Goal: Obtain resource: Obtain resource

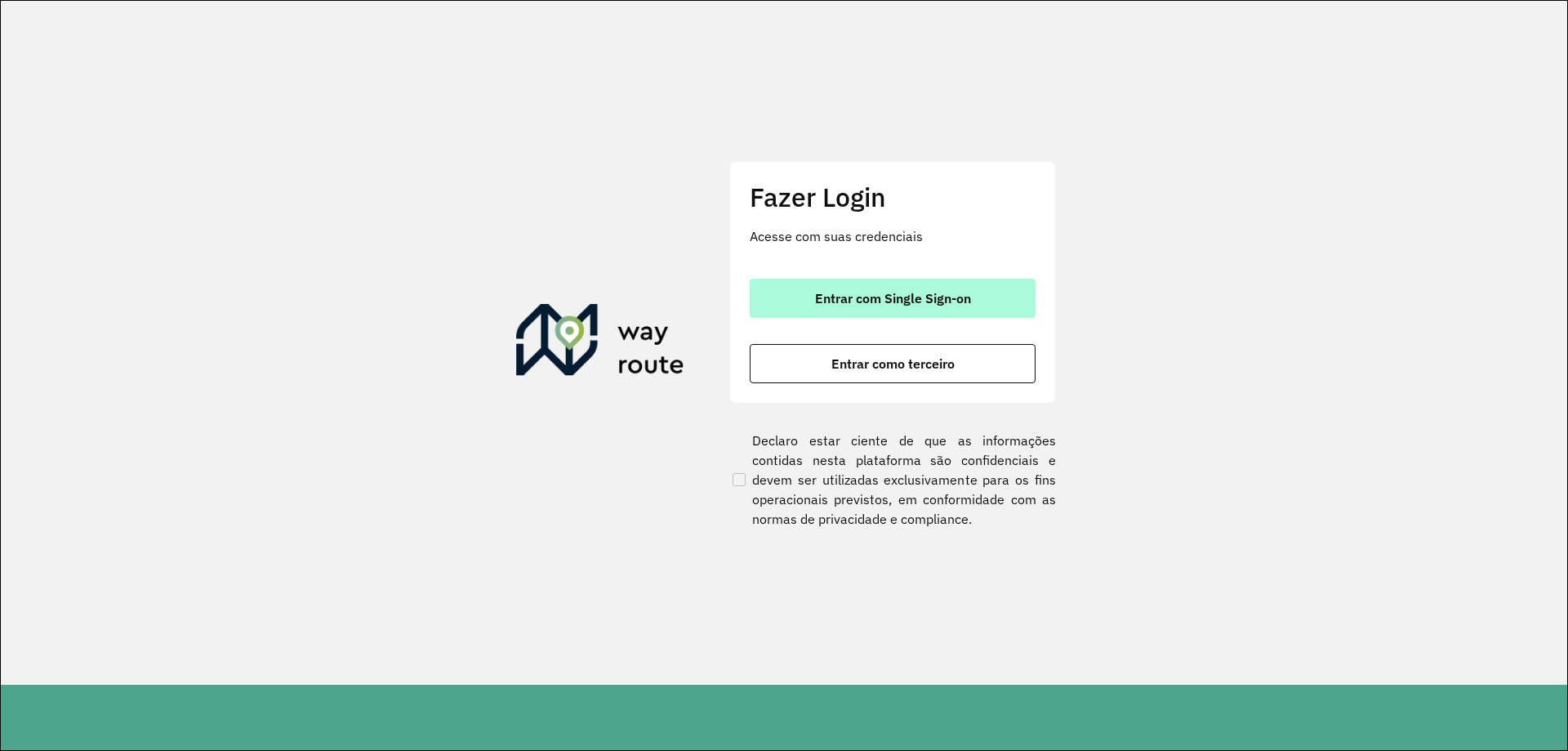
click at [880, 295] on span "Entrar com Single Sign-on" at bounding box center [893, 298] width 156 height 13
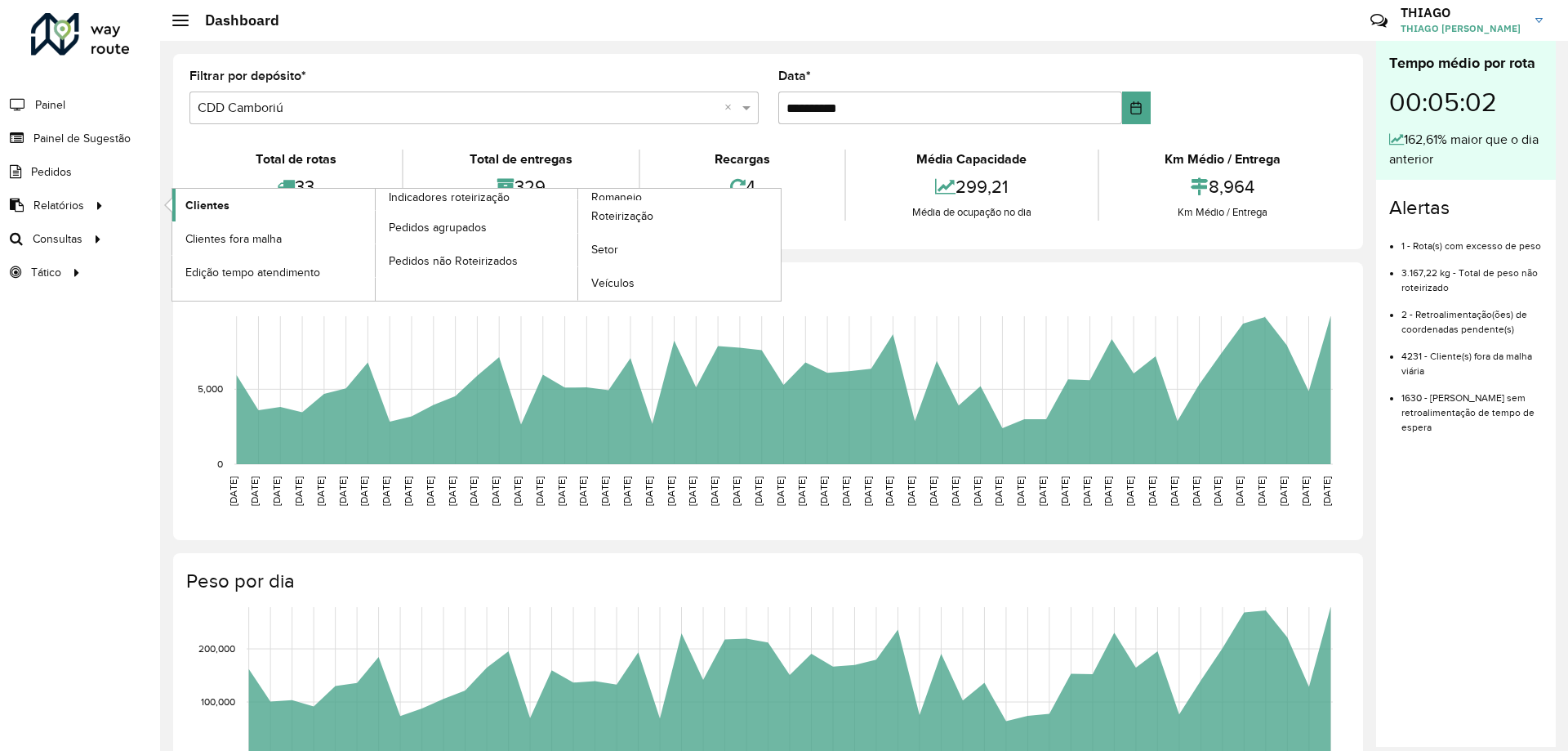
click at [222, 208] on span "Clientes" at bounding box center [208, 205] width 44 height 17
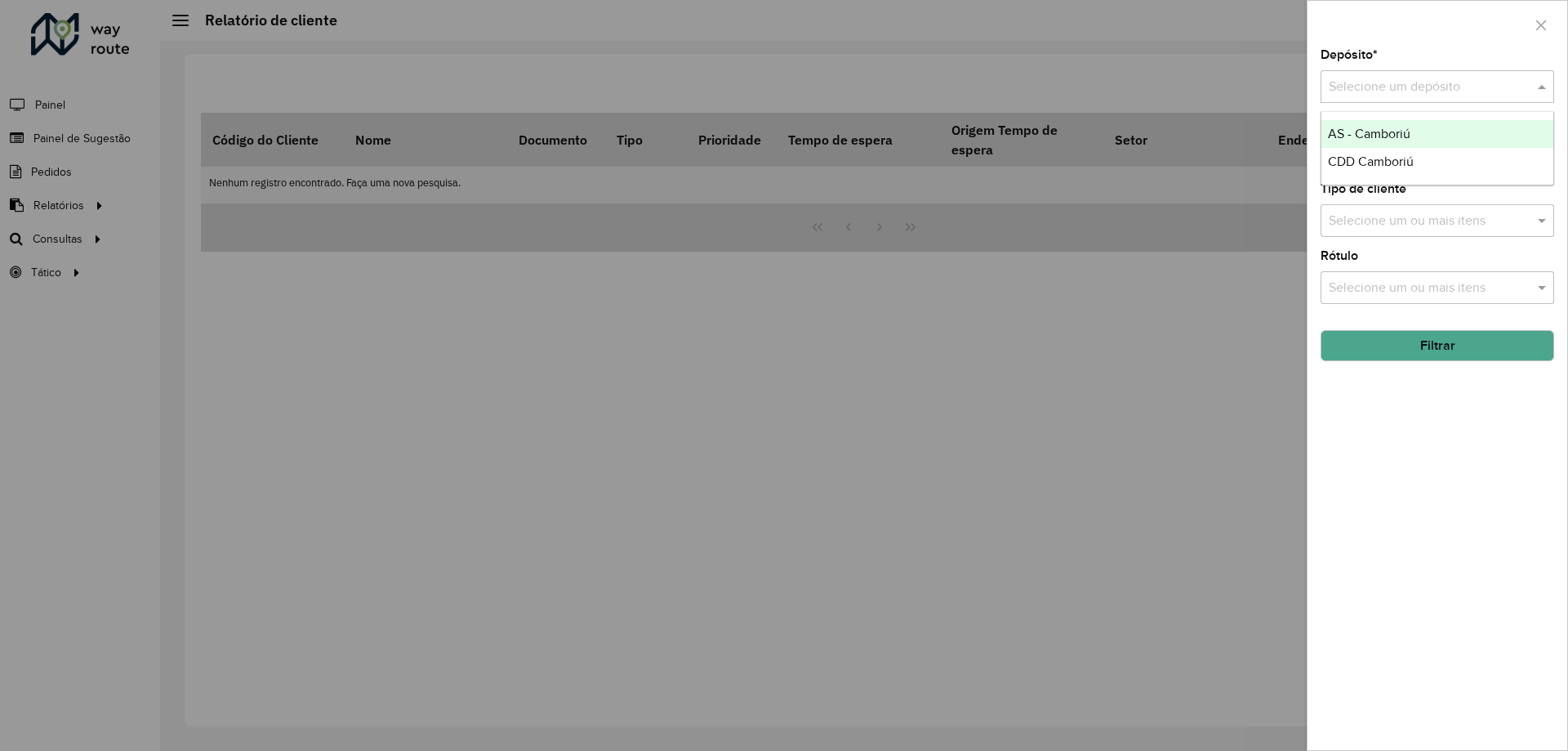
click at [1400, 96] on input "text" at bounding box center [1421, 87] width 185 height 20
click at [1387, 151] on div "CDD Camboriú" at bounding box center [1437, 161] width 232 height 28
click at [1421, 239] on div "Depósito * Selecione um depósito × CDD Camboriú × Setor Selecione um ou mais it…" at bounding box center [1437, 400] width 259 height 701
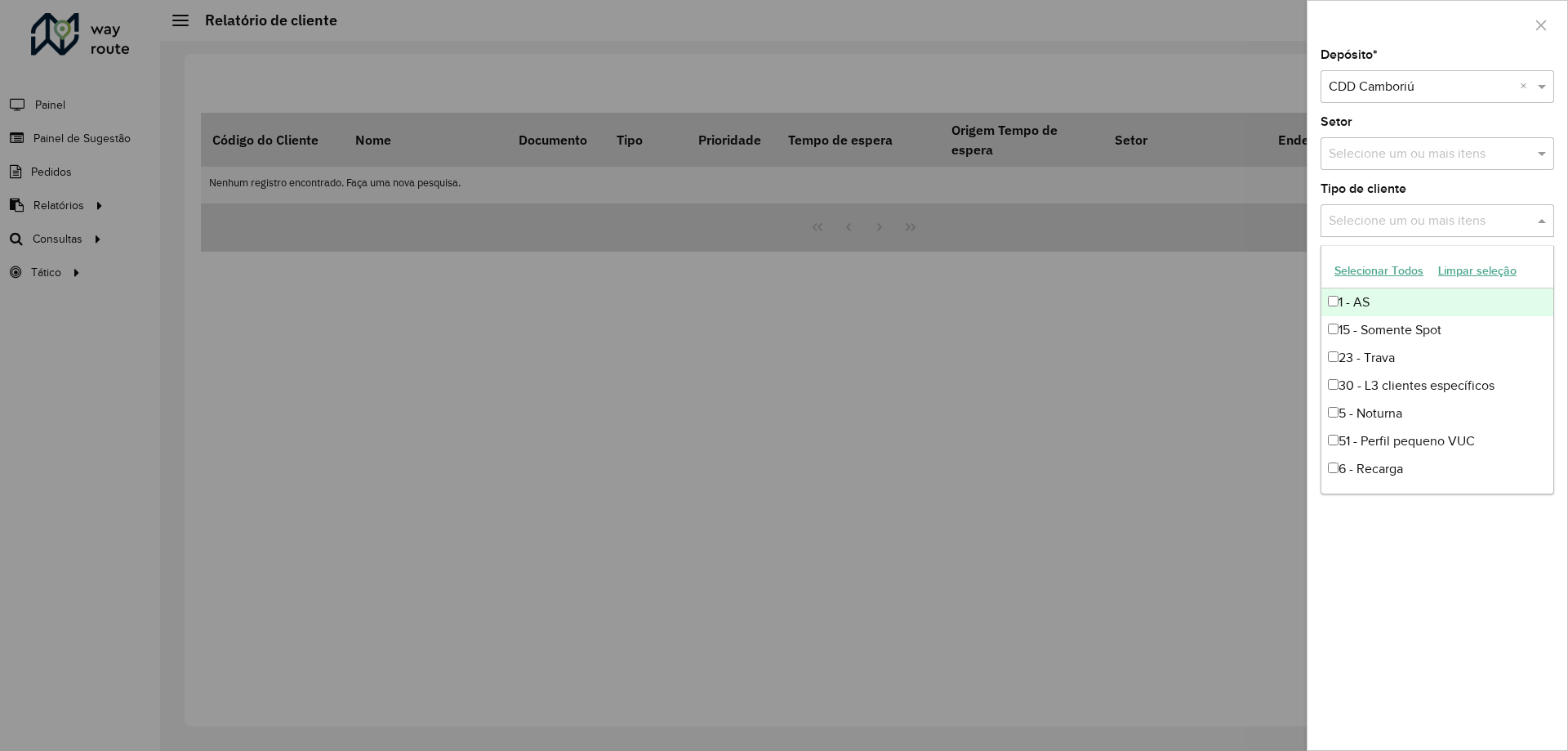
click at [1426, 226] on input "text" at bounding box center [1429, 221] width 209 height 20
click at [1293, 225] on div at bounding box center [784, 375] width 1568 height 751
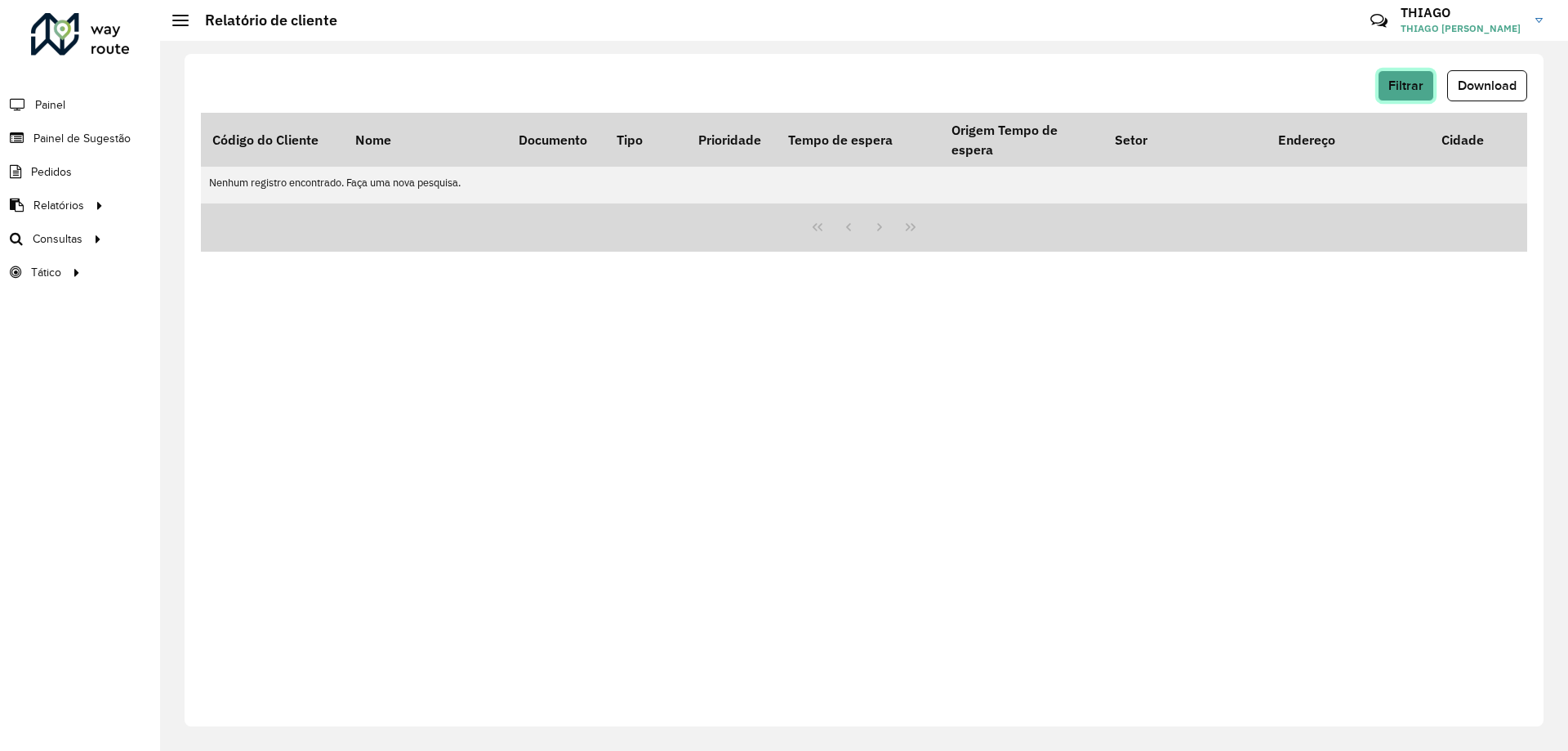
click at [1400, 89] on span "Filtrar" at bounding box center [1405, 85] width 35 height 14
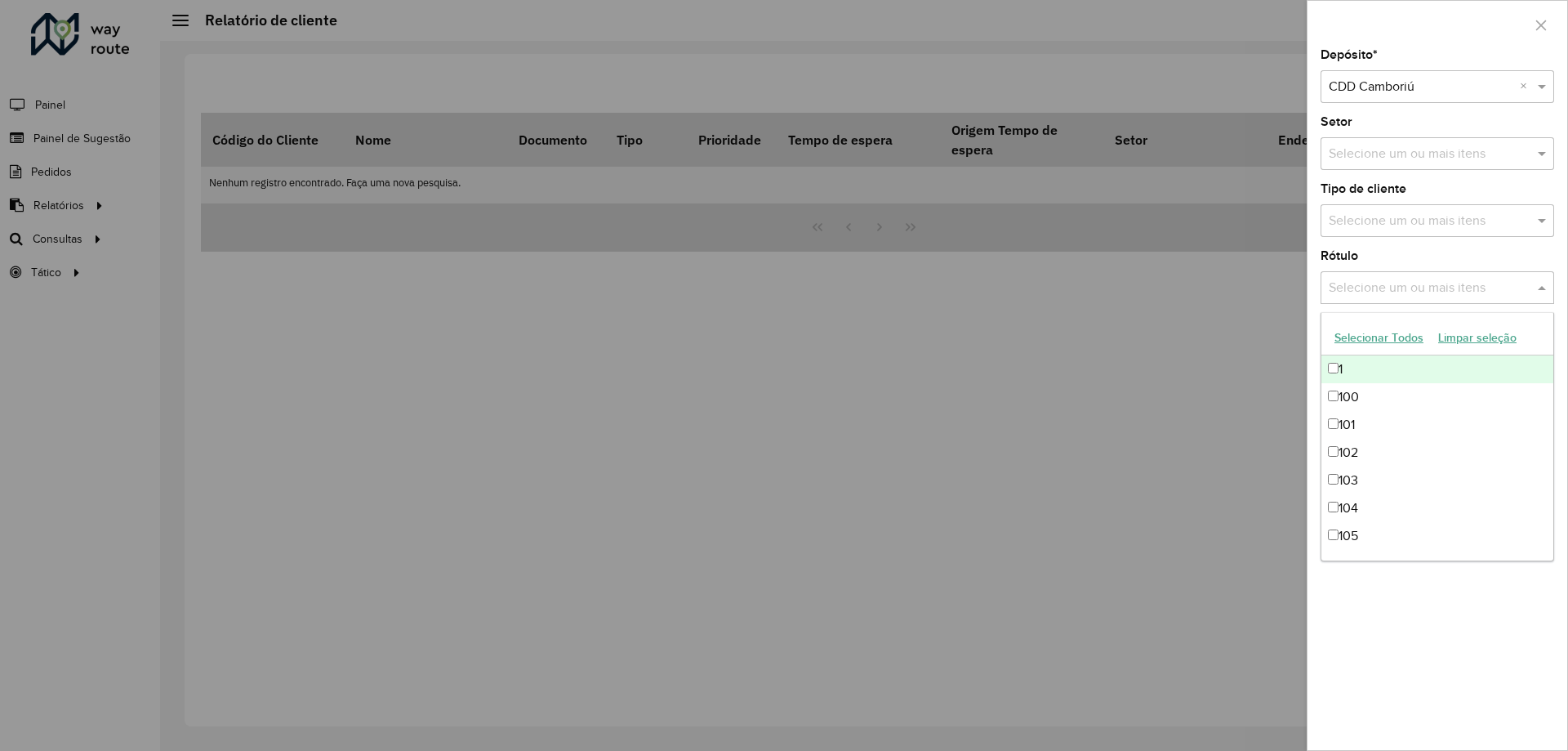
click at [1458, 290] on input "text" at bounding box center [1429, 288] width 209 height 20
drag, startPoint x: 1454, startPoint y: 183, endPoint x: 1434, endPoint y: 209, distance: 32.8
click at [1448, 183] on div "Tipo de cliente Selecione um ou mais itens" at bounding box center [1437, 210] width 233 height 54
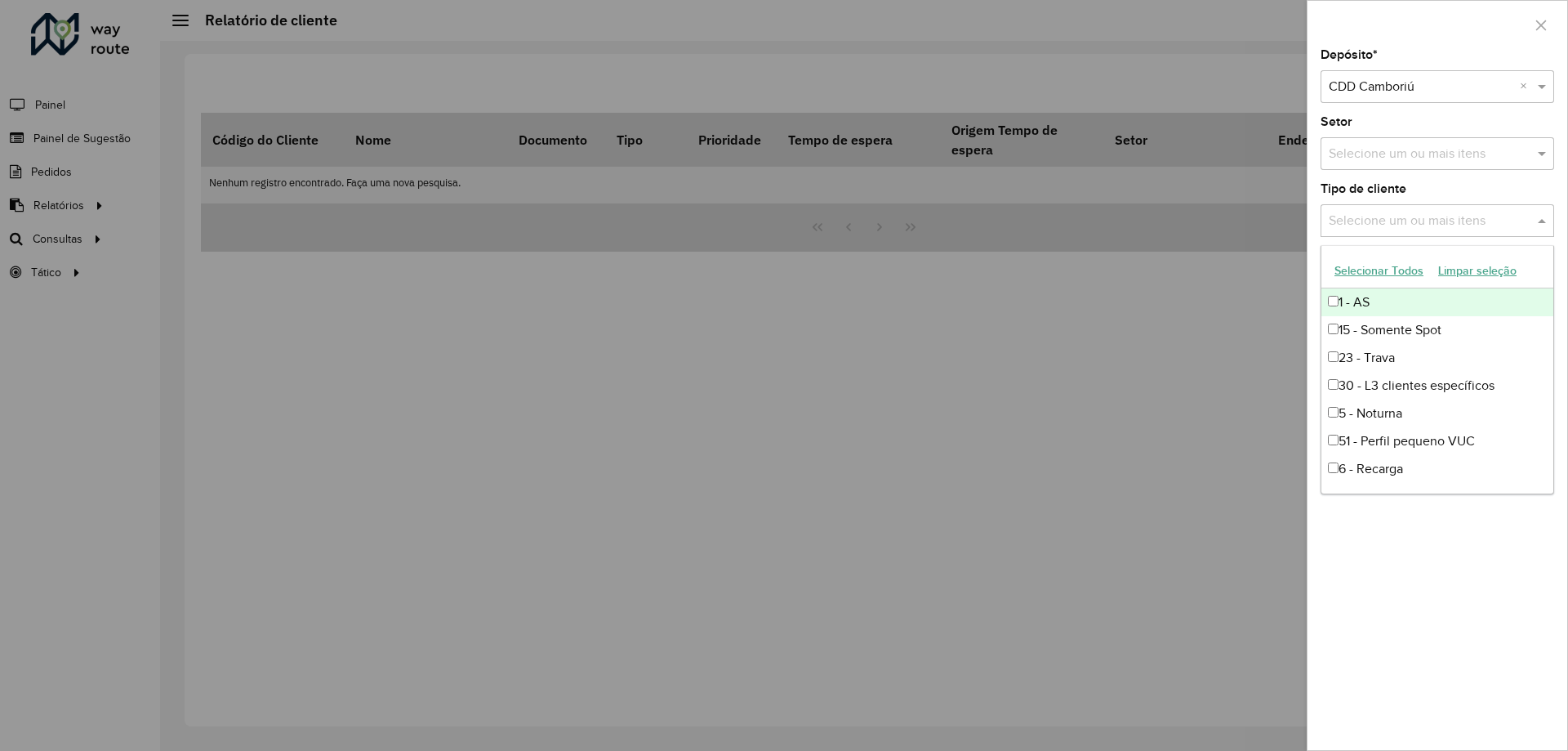
click at [1432, 210] on div "Selecione um ou mais itens" at bounding box center [1437, 221] width 233 height 33
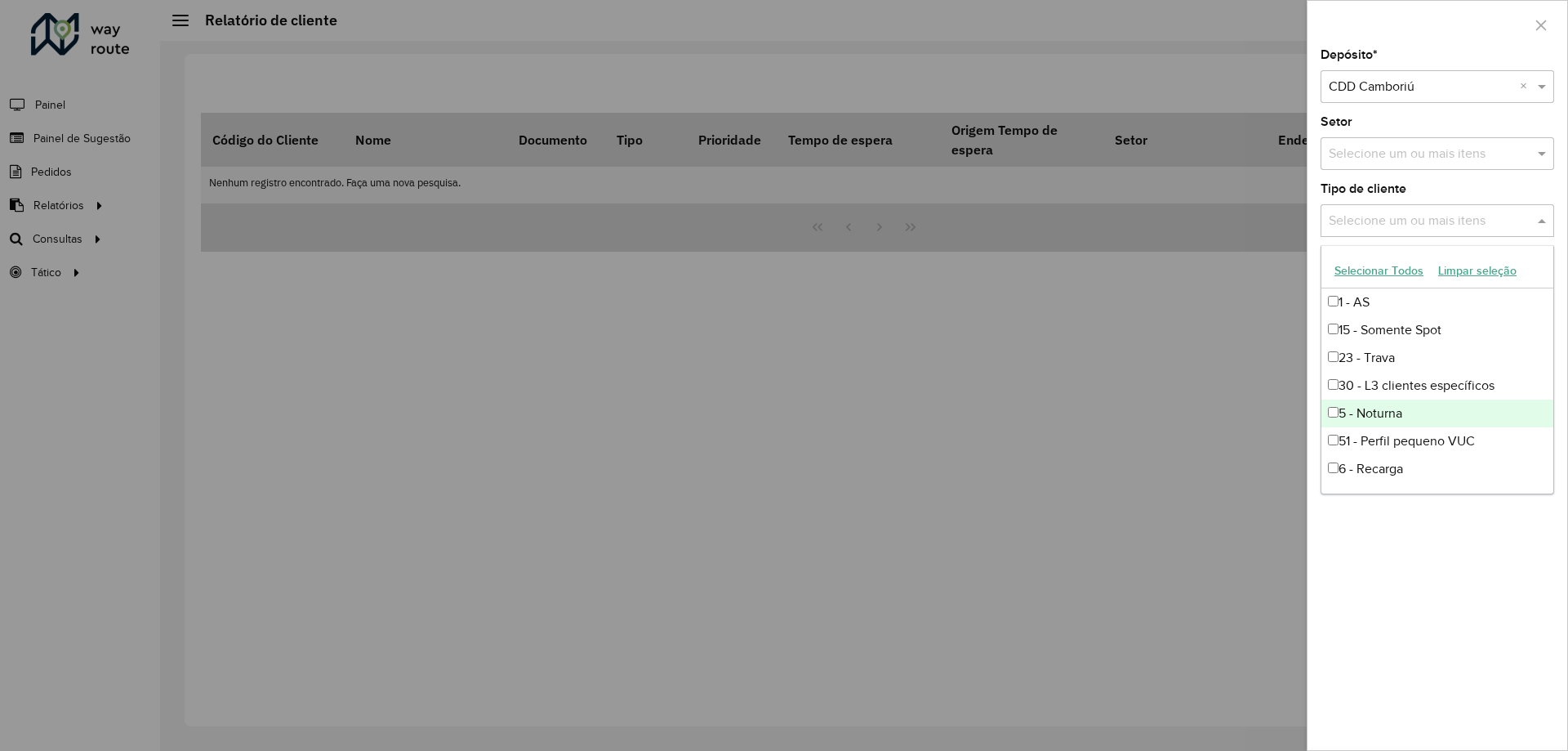
click at [1398, 405] on div "5 - Noturna" at bounding box center [1437, 413] width 232 height 28
click at [1253, 400] on div at bounding box center [784, 375] width 1568 height 751
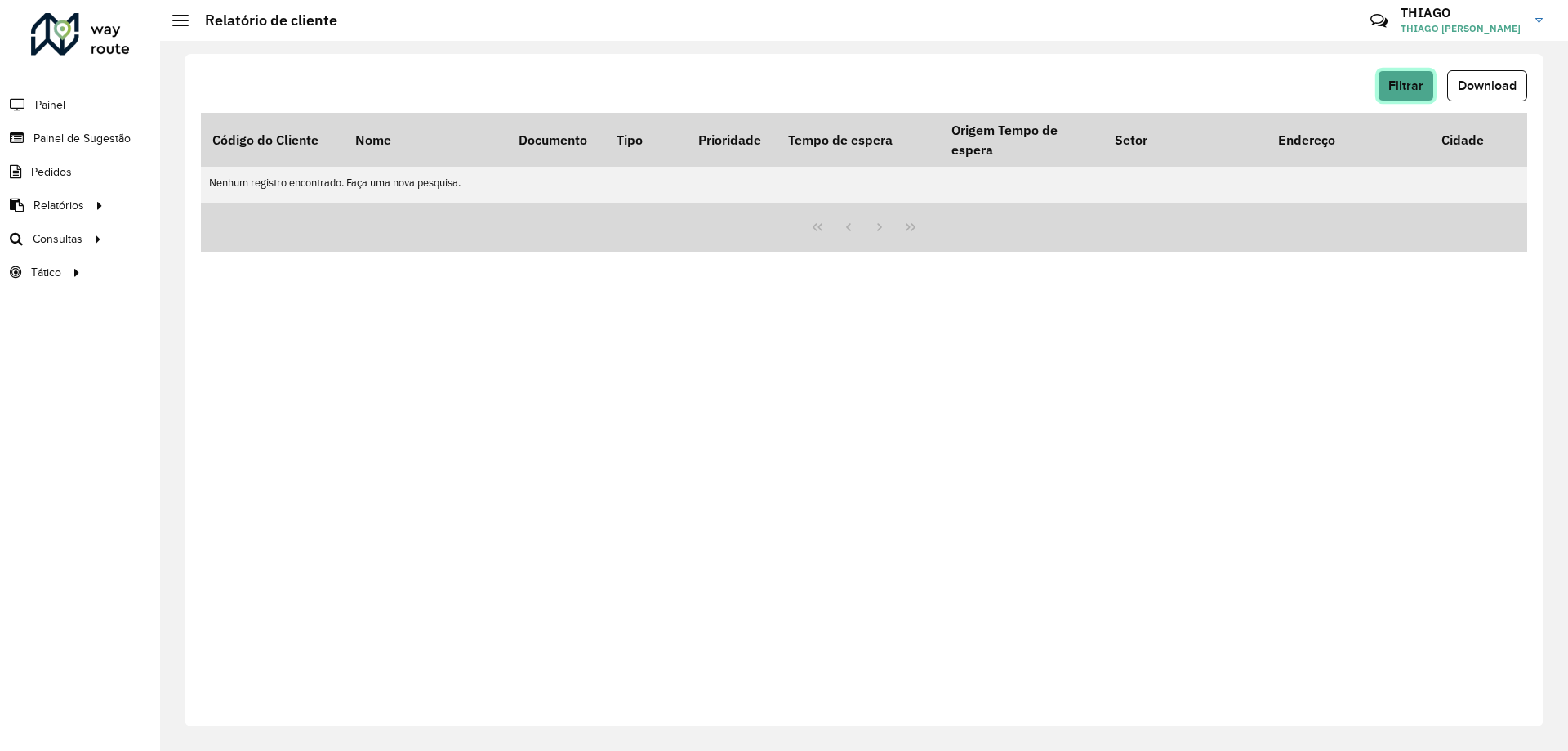
click at [1431, 78] on button "Filtrar" at bounding box center [1405, 86] width 56 height 31
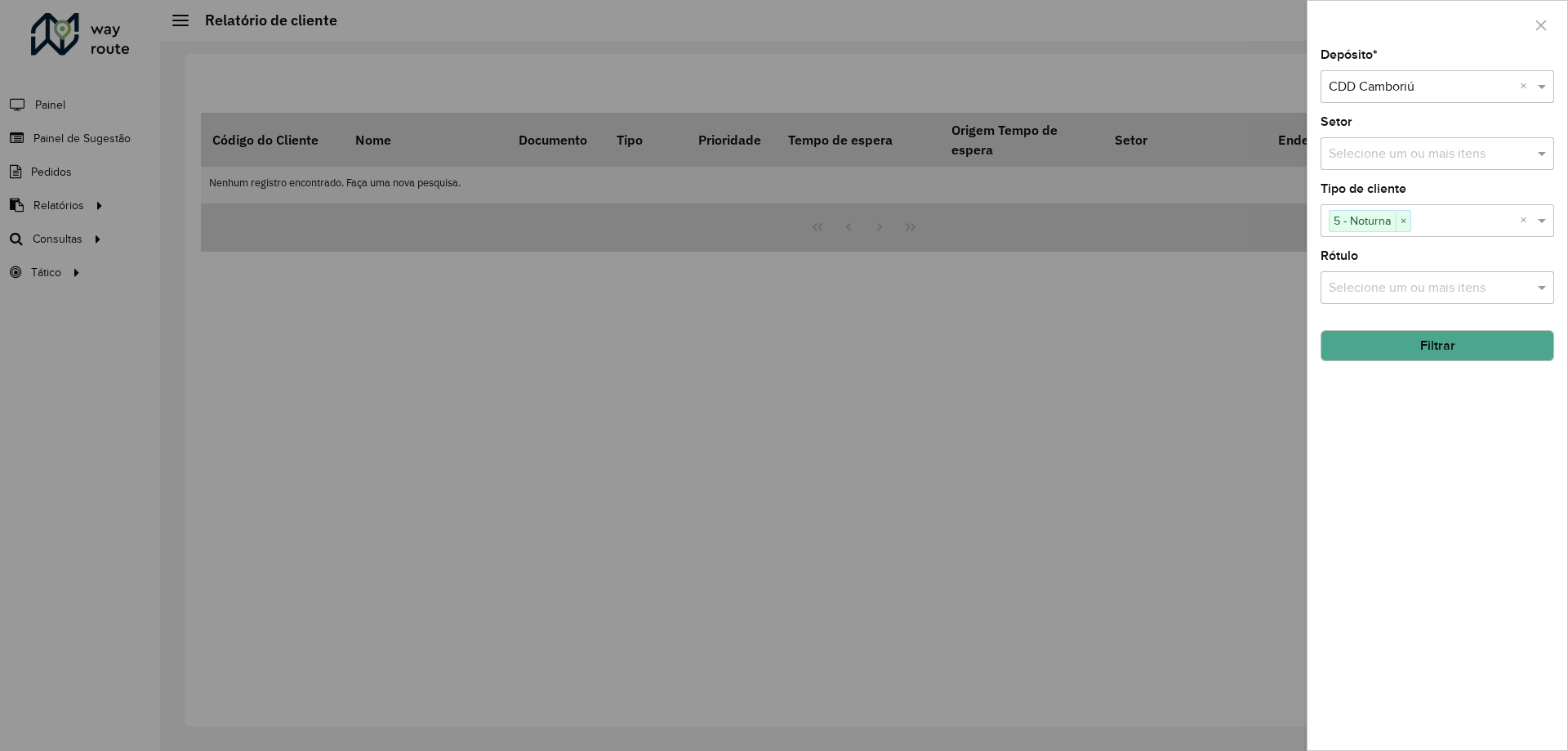
click at [1419, 337] on button "Filtrar" at bounding box center [1437, 345] width 233 height 31
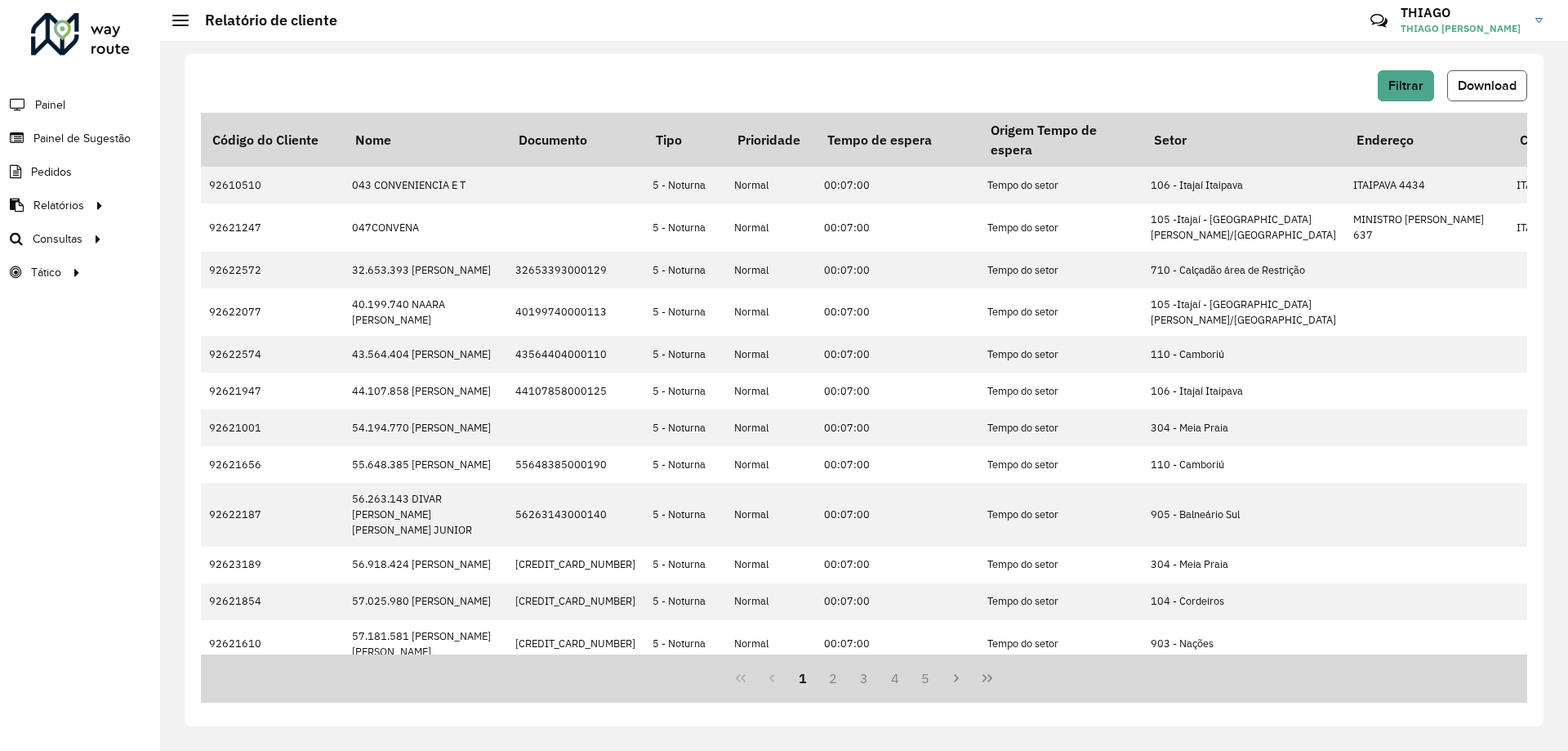
click at [1472, 98] on button "Download" at bounding box center [1487, 86] width 80 height 31
